Goal: Information Seeking & Learning: Learn about a topic

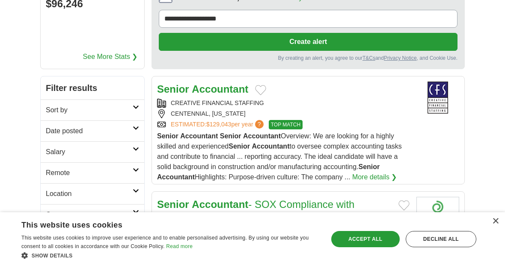
scroll to position [94, 0]
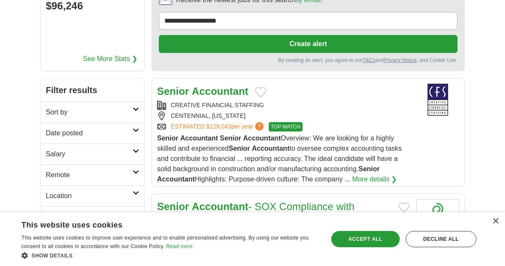
click at [387, 178] on link "More details ❯" at bounding box center [374, 179] width 45 height 10
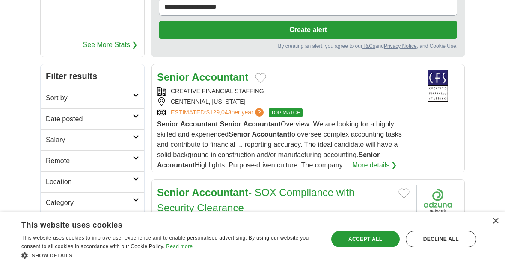
click at [343, 261] on div "Save & Close Accept all Decline all" at bounding box center [403, 240] width 151 height 44
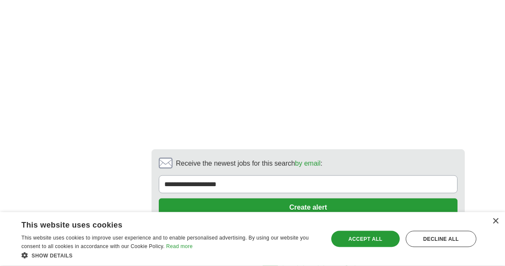
scroll to position [1807, 0]
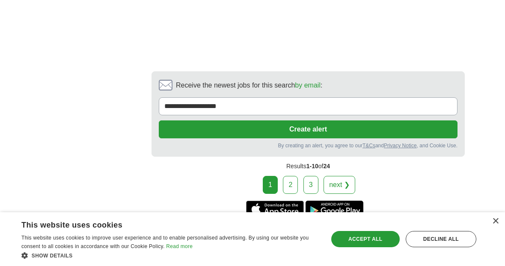
click at [384, 261] on div "Save & Close Accept all Decline all" at bounding box center [403, 240] width 151 height 44
click at [381, 248] on div "Accept all" at bounding box center [365, 239] width 68 height 16
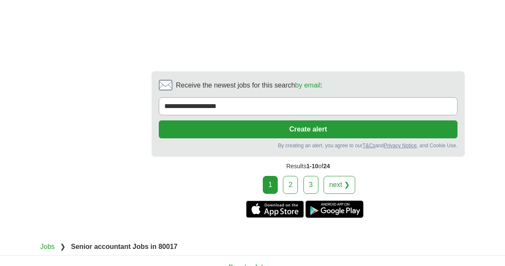
click at [342, 194] on link "next ❯" at bounding box center [339, 185] width 32 height 18
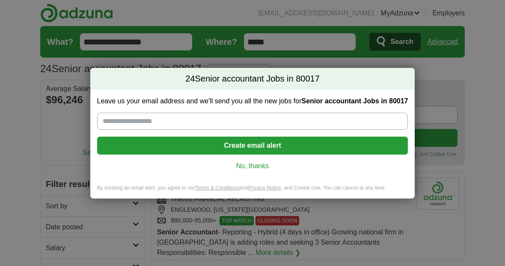
click at [272, 176] on div "Leave us your email address and we'll send you all the new jobs for Senior acco…" at bounding box center [252, 137] width 325 height 95
click at [263, 170] on link "No, thanks" at bounding box center [252, 166] width 297 height 9
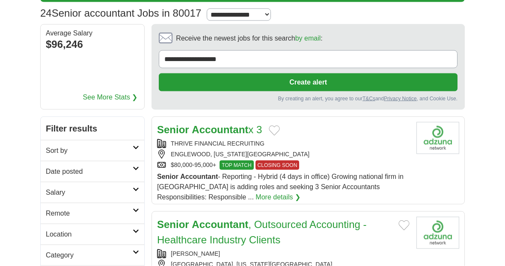
scroll to position [56, 0]
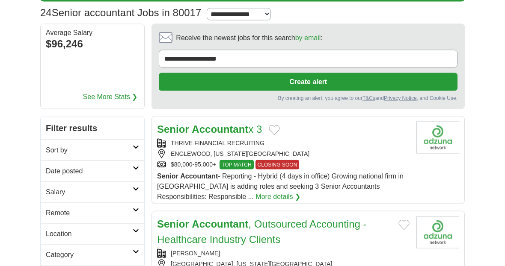
click at [255, 197] on link "More details ❯" at bounding box center [277, 197] width 45 height 10
